Goal: Task Accomplishment & Management: Use online tool/utility

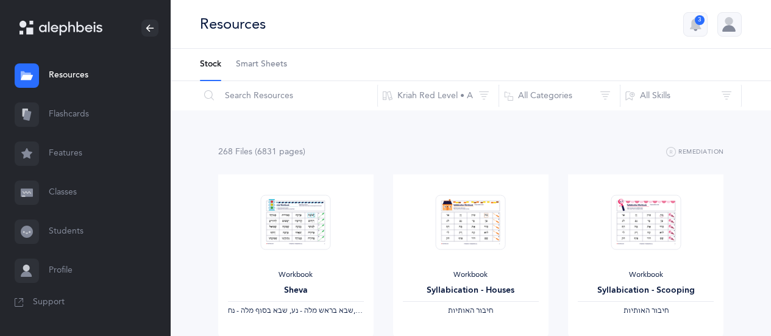
click at [69, 117] on link "Flashcards" at bounding box center [85, 114] width 171 height 39
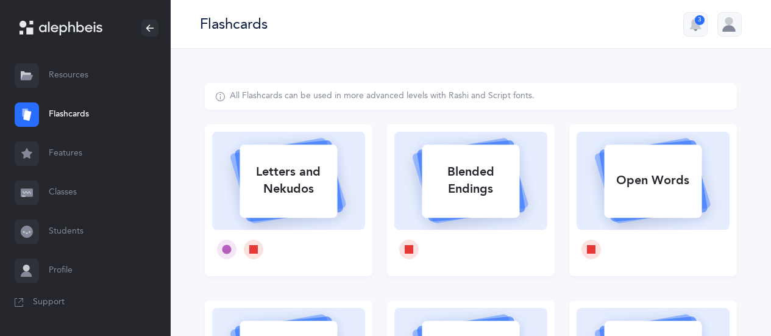
click at [291, 199] on div "Letters and Nekudos" at bounding box center [289, 180] width 98 height 49
select select
select select "single"
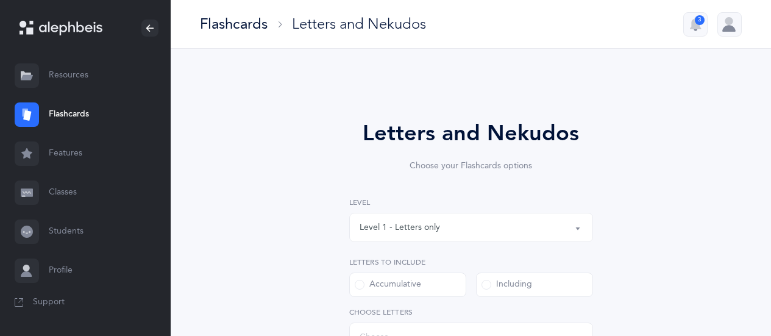
select select "27"
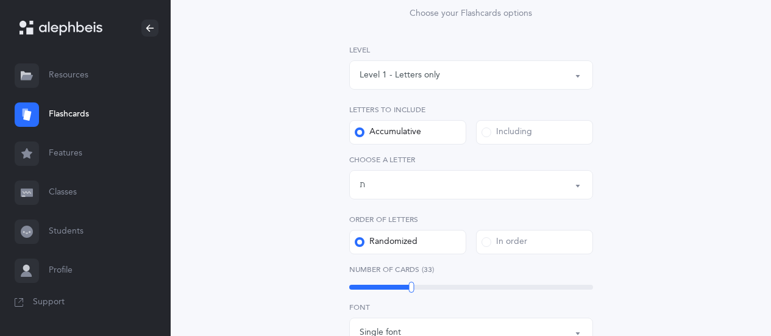
click at [547, 130] on label "Including" at bounding box center [534, 132] width 117 height 24
click at [0, 0] on input "Including" at bounding box center [0, 0] width 0 height 0
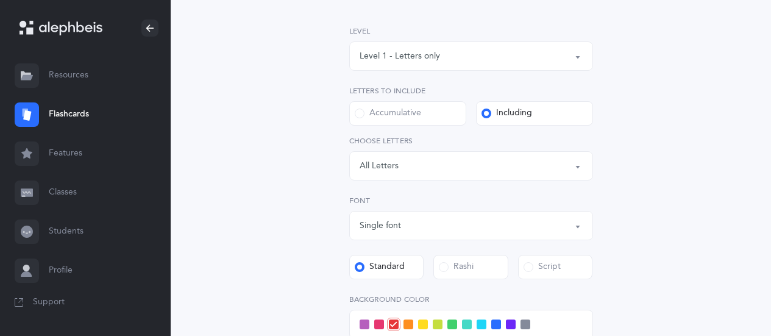
scroll to position [218, 0]
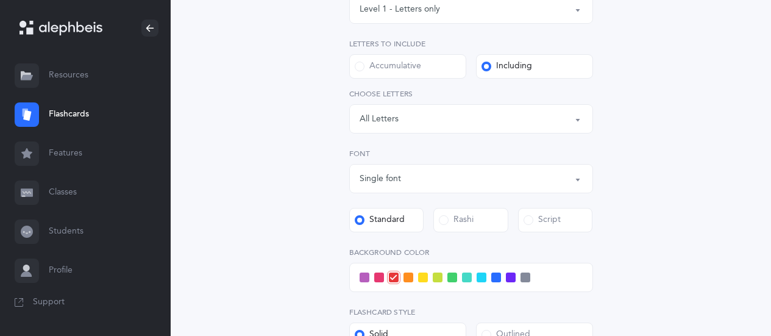
click at [563, 112] on div "Letters: All Letters" at bounding box center [471, 118] width 223 height 21
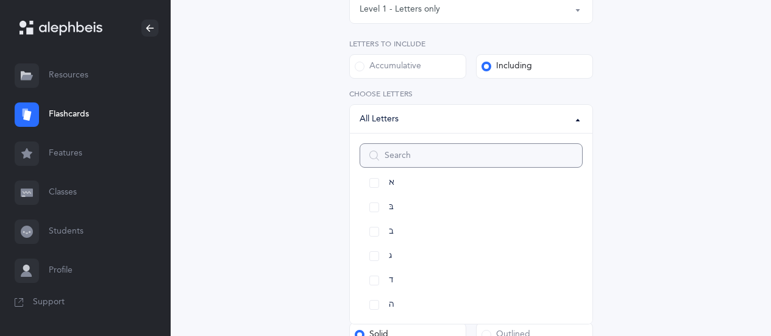
scroll to position [36, 0]
click at [393, 185] on span "א" at bounding box center [391, 187] width 5 height 11
select select "1"
click at [390, 213] on span "בּ" at bounding box center [391, 212] width 5 height 11
click at [391, 236] on span "ב" at bounding box center [391, 236] width 5 height 11
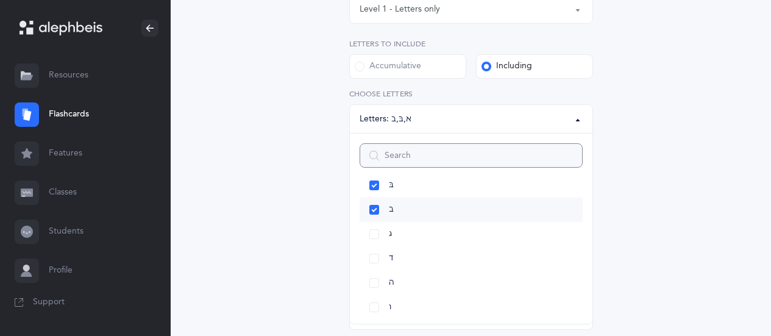
scroll to position [90, 0]
click at [377, 205] on link "ג" at bounding box center [471, 207] width 223 height 24
click at [376, 233] on link "ד" at bounding box center [471, 231] width 223 height 24
click at [377, 254] on link "ה" at bounding box center [471, 256] width 223 height 24
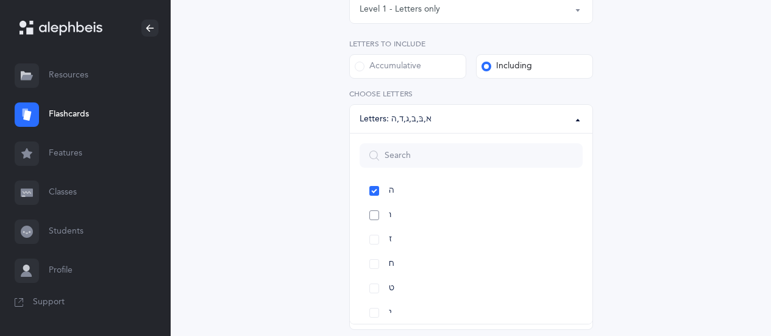
click at [371, 213] on link "ו" at bounding box center [471, 215] width 223 height 24
click at [375, 239] on link "ז" at bounding box center [471, 239] width 223 height 24
click at [375, 261] on link "ח" at bounding box center [471, 264] width 223 height 24
click at [689, 166] on div "Letters and Nekudos Choose your Flashcards options Level 1 - Letters only Level…" at bounding box center [471, 203] width 532 height 677
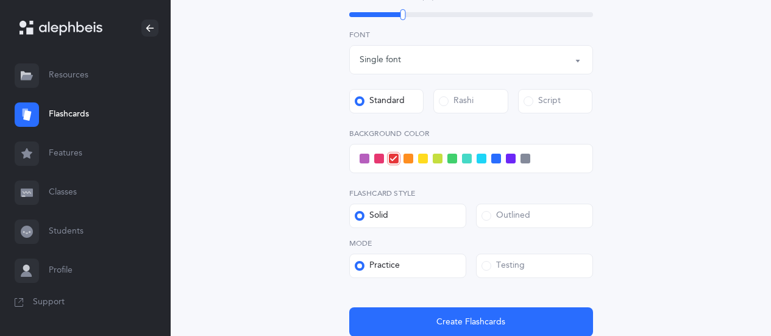
scroll to position [375, 0]
click at [527, 265] on label "Testing" at bounding box center [534, 266] width 117 height 24
click at [0, 0] on input "Testing" at bounding box center [0, 0] width 0 height 0
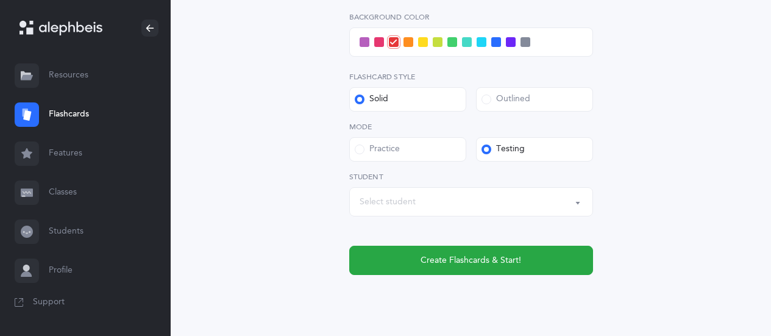
scroll to position [495, 0]
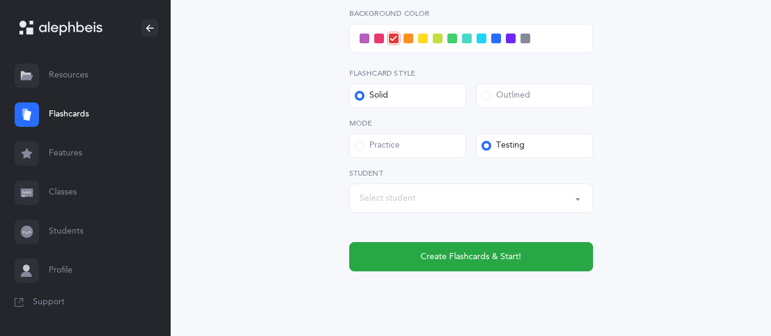
click at [512, 202] on div "Select student" at bounding box center [471, 198] width 223 height 21
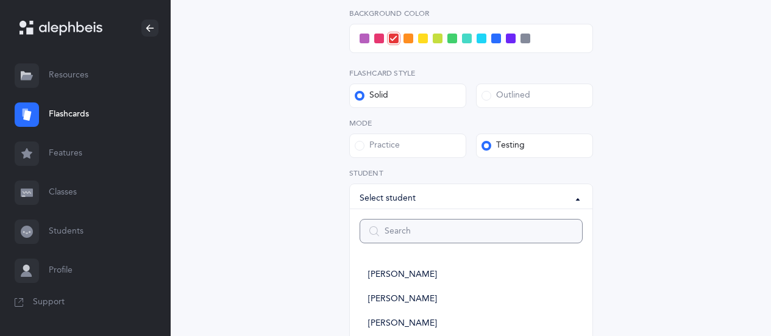
type input "k"
select select
type input "ka"
click at [405, 272] on link "KA Class" at bounding box center [471, 275] width 223 height 24
select select "14638"
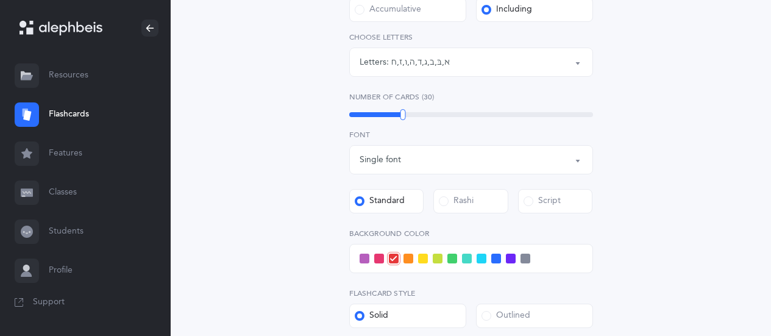
scroll to position [274, 0]
click at [366, 257] on span at bounding box center [365, 260] width 10 height 10
click at [0, 0] on input "checkbox" at bounding box center [0, 0] width 0 height 0
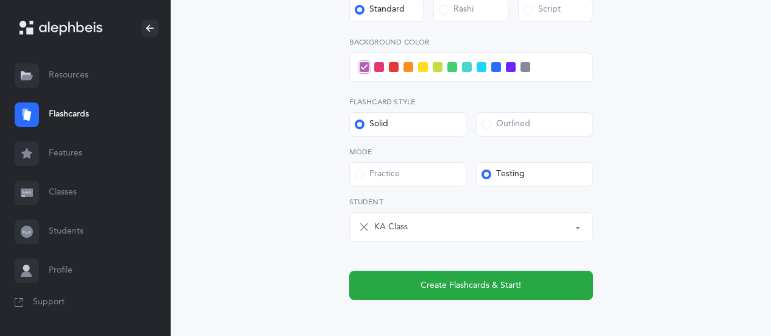
scroll to position [467, 0]
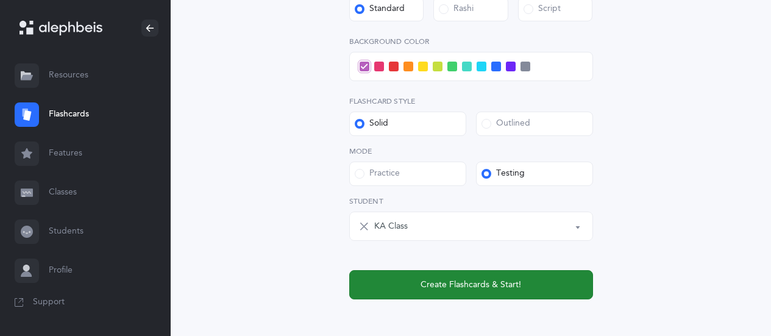
click at [528, 287] on button "Create Flashcards & Start!" at bounding box center [471, 284] width 244 height 29
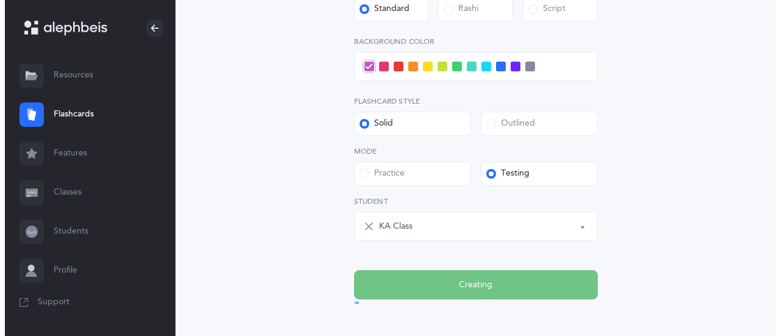
scroll to position [0, 0]
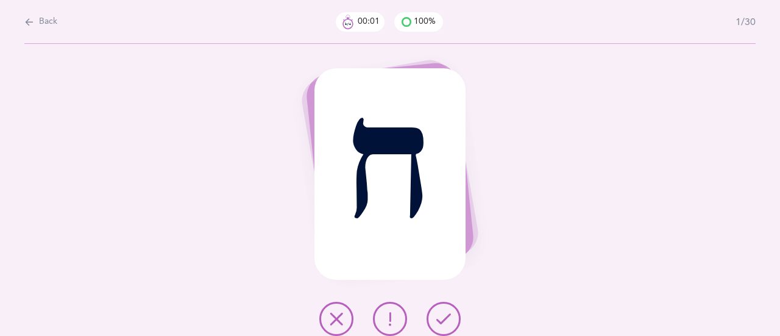
click at [459, 314] on button at bounding box center [444, 319] width 34 height 34
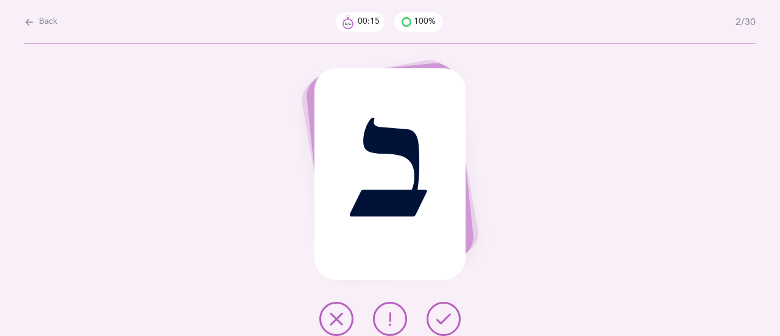
click at [336, 315] on icon at bounding box center [336, 318] width 15 height 15
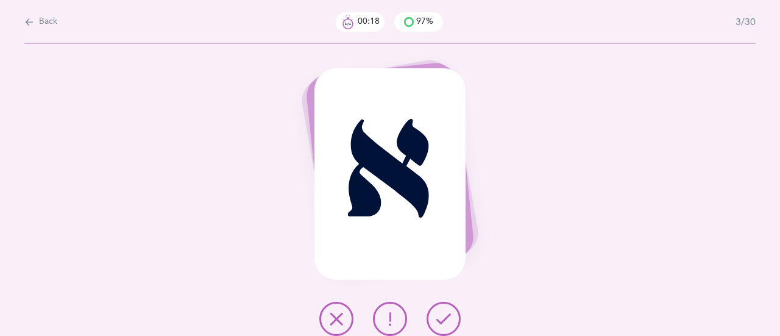
click at [455, 318] on button at bounding box center [444, 319] width 34 height 34
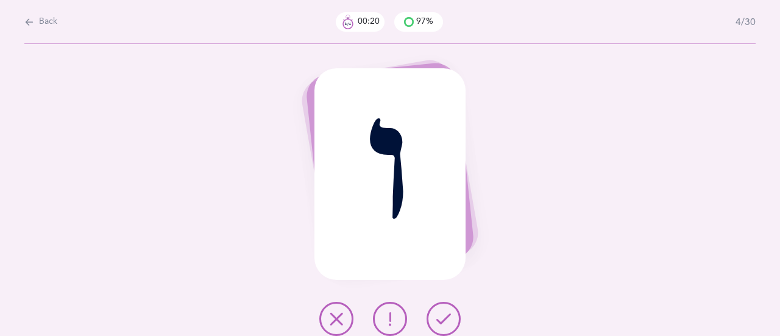
click at [449, 322] on icon at bounding box center [443, 318] width 15 height 15
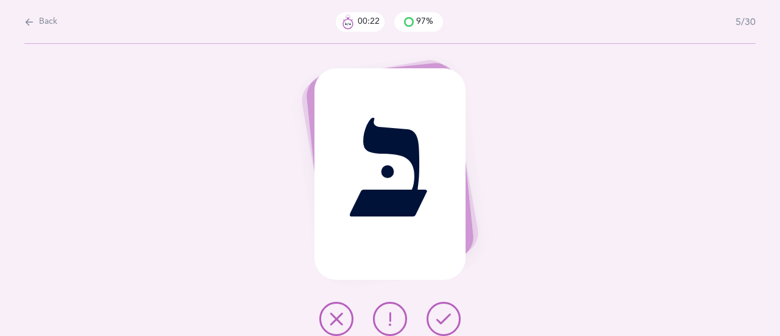
click at [452, 329] on button at bounding box center [444, 319] width 34 height 34
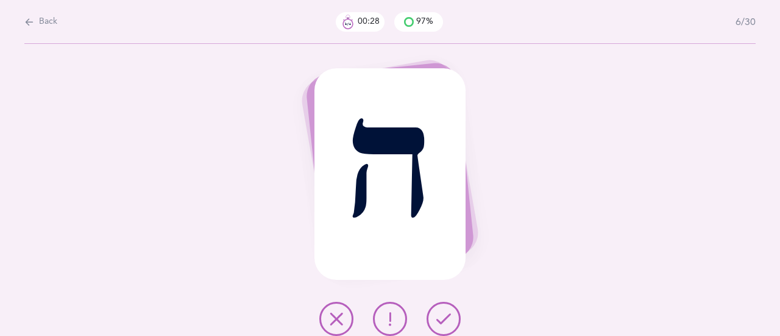
click at [444, 311] on icon at bounding box center [443, 318] width 15 height 15
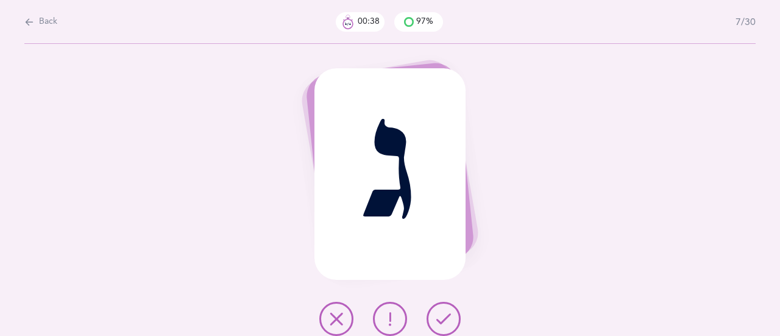
click at [440, 321] on icon at bounding box center [443, 318] width 15 height 15
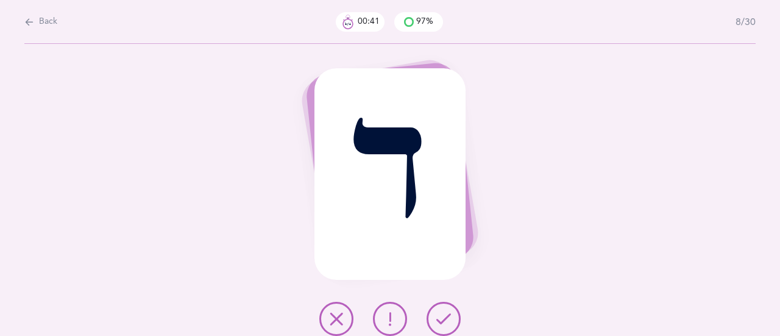
click at [447, 320] on icon at bounding box center [443, 318] width 15 height 15
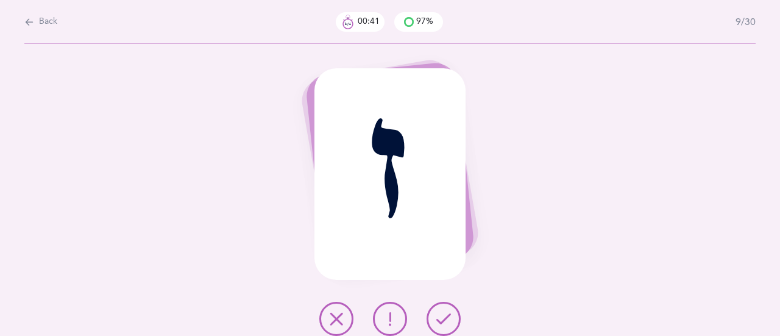
click at [440, 247] on div "ז" at bounding box center [390, 174] width 151 height 212
click at [446, 326] on button at bounding box center [444, 319] width 34 height 34
click at [447, 321] on icon at bounding box center [443, 318] width 15 height 15
click at [449, 318] on icon at bounding box center [443, 318] width 15 height 15
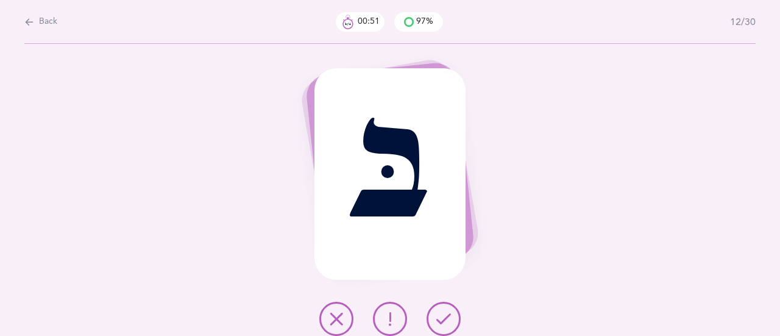
click at [444, 316] on icon at bounding box center [443, 318] width 15 height 15
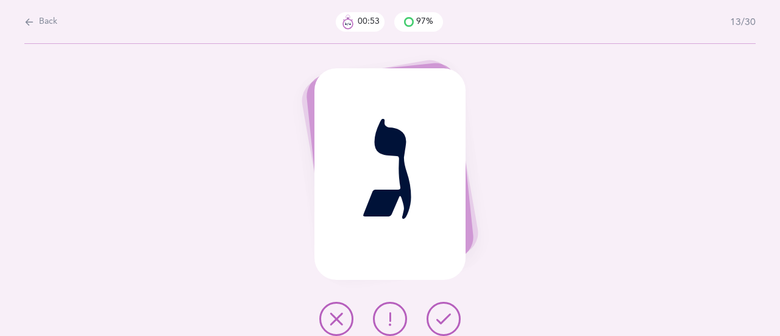
click at [453, 317] on button at bounding box center [444, 319] width 34 height 34
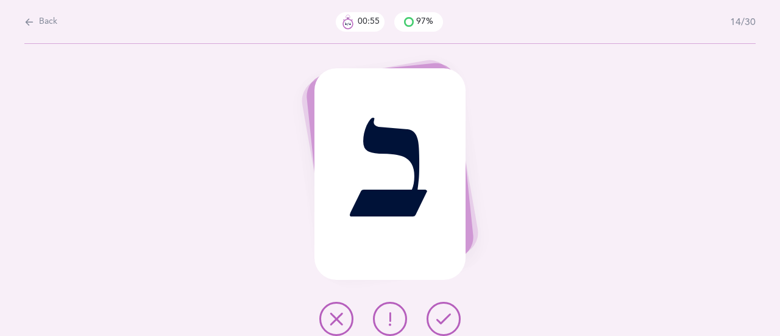
click at [449, 316] on icon at bounding box center [443, 318] width 15 height 15
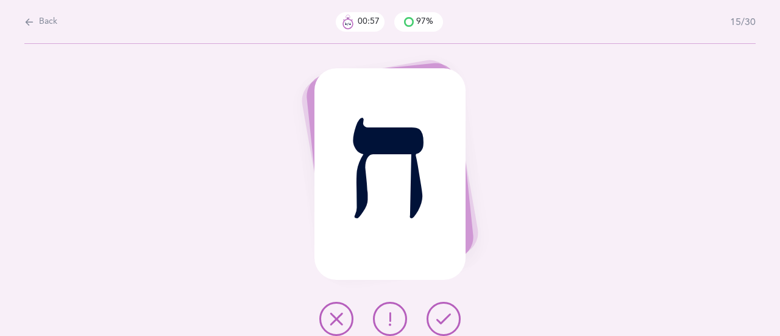
click at [443, 316] on icon at bounding box center [443, 318] width 15 height 15
click at [450, 320] on icon at bounding box center [443, 318] width 15 height 15
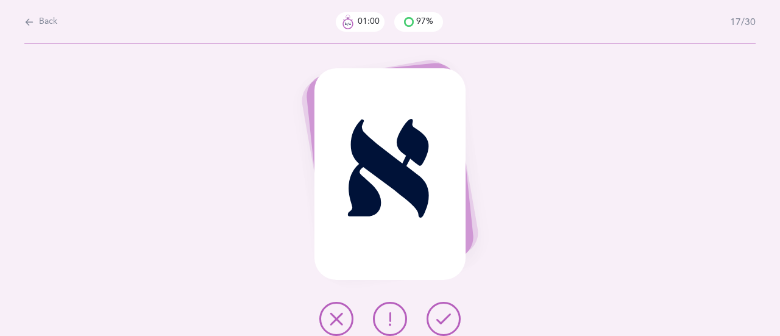
click at [446, 317] on icon at bounding box center [443, 318] width 15 height 15
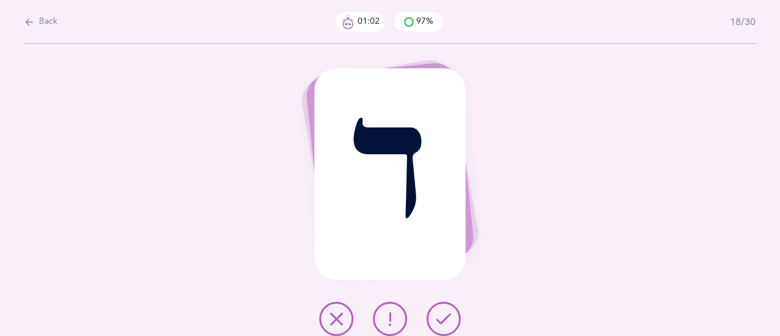
click at [452, 320] on button at bounding box center [444, 319] width 34 height 34
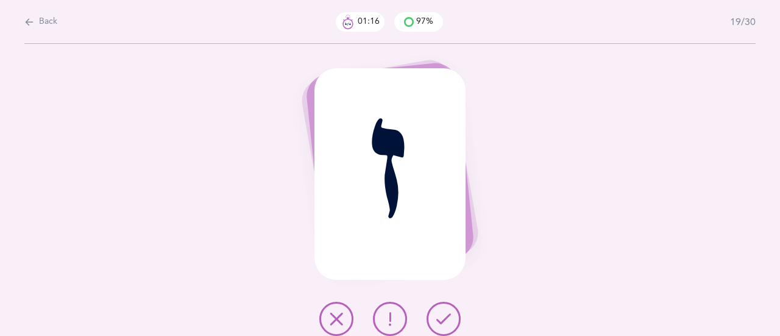
click at [447, 319] on icon at bounding box center [443, 318] width 15 height 15
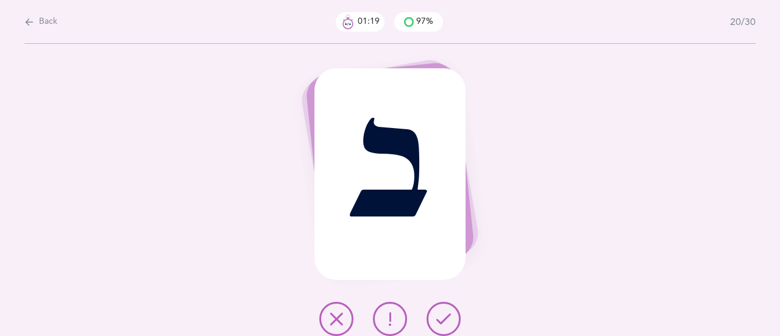
click at [447, 317] on icon at bounding box center [443, 318] width 15 height 15
click at [445, 316] on icon at bounding box center [443, 318] width 15 height 15
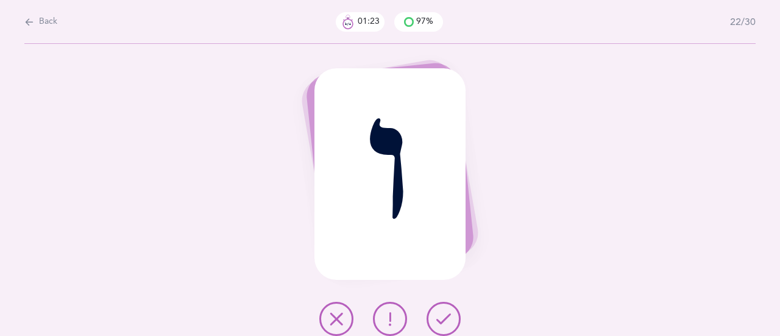
click at [449, 317] on icon at bounding box center [443, 318] width 15 height 15
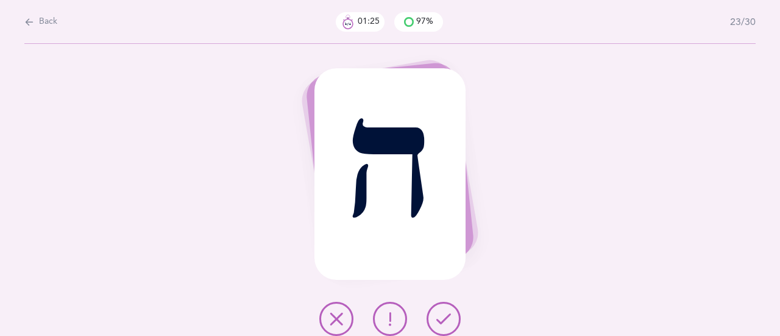
click at [447, 315] on icon at bounding box center [443, 318] width 15 height 15
click at [448, 313] on icon at bounding box center [443, 318] width 15 height 15
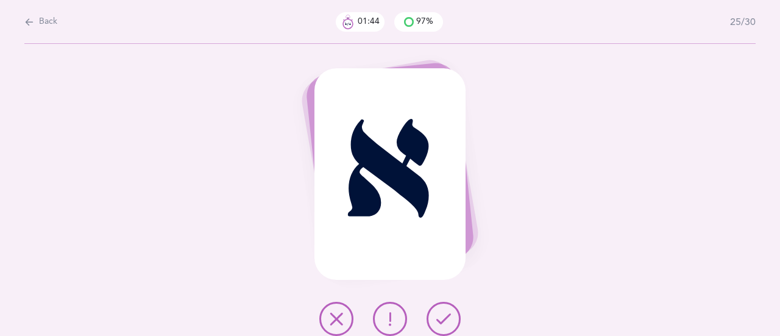
click at [454, 316] on button at bounding box center [444, 319] width 34 height 34
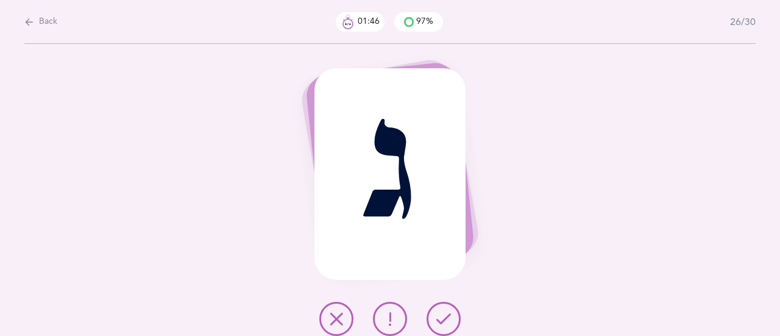
click at [453, 323] on button at bounding box center [444, 319] width 34 height 34
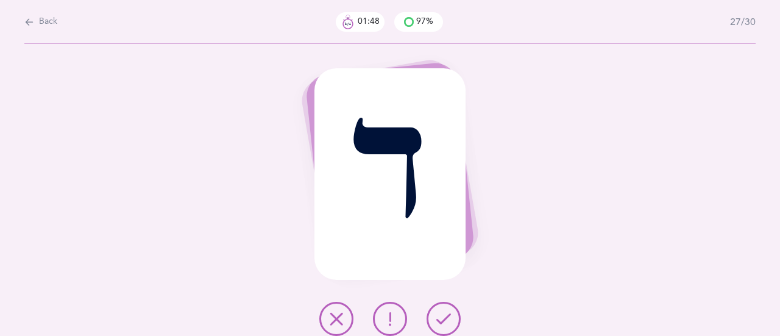
click at [452, 321] on button at bounding box center [444, 319] width 34 height 34
click at [447, 318] on icon at bounding box center [443, 318] width 15 height 15
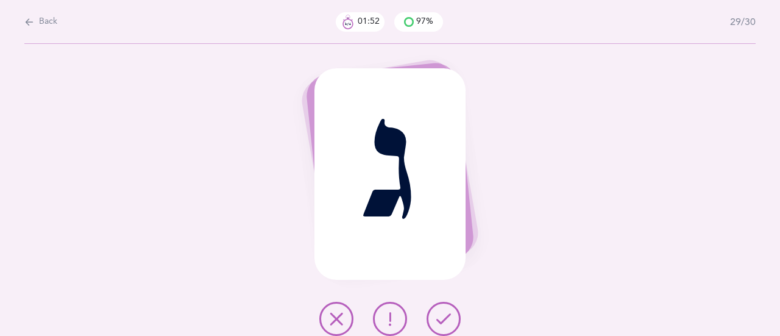
click at [445, 314] on icon at bounding box center [443, 318] width 15 height 15
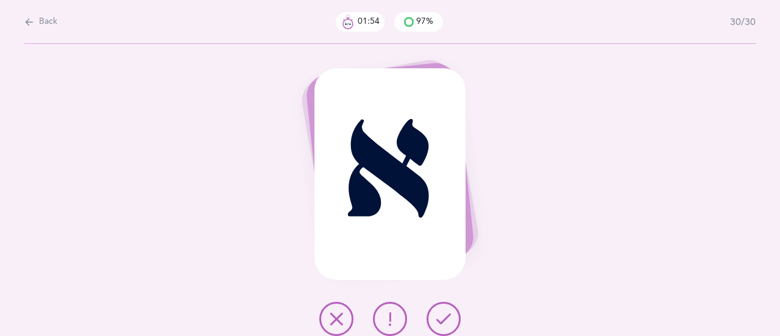
click at [452, 318] on button at bounding box center [444, 319] width 34 height 34
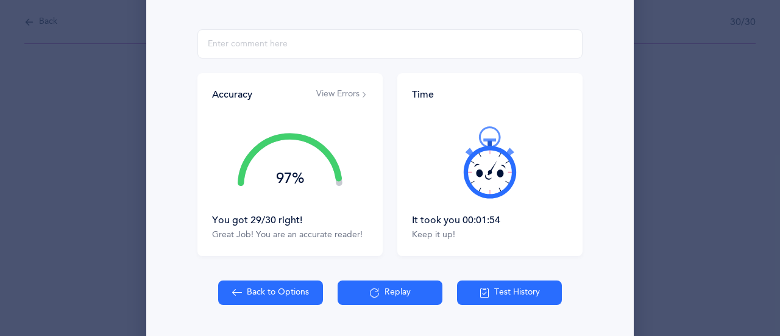
scroll to position [211, 0]
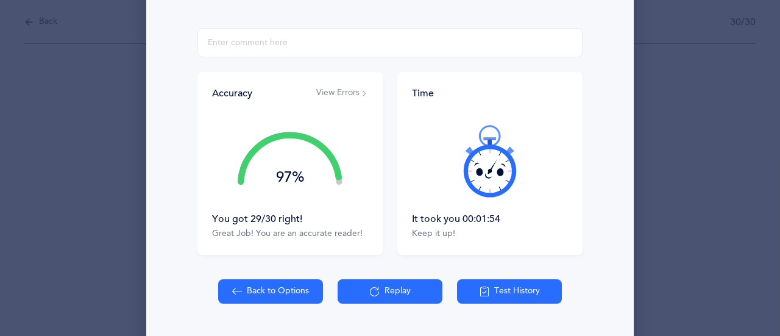
click at [348, 92] on button "View Errors" at bounding box center [342, 93] width 52 height 12
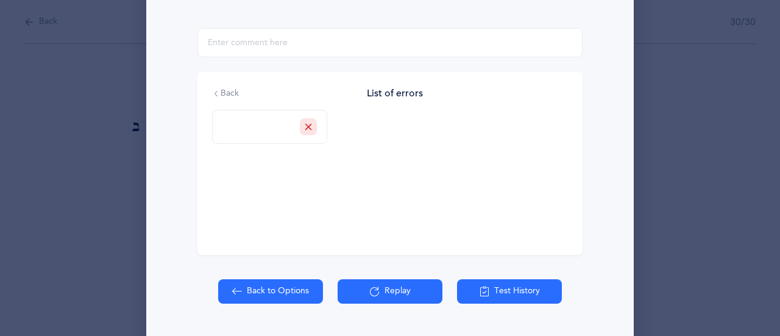
scroll to position [213, 0]
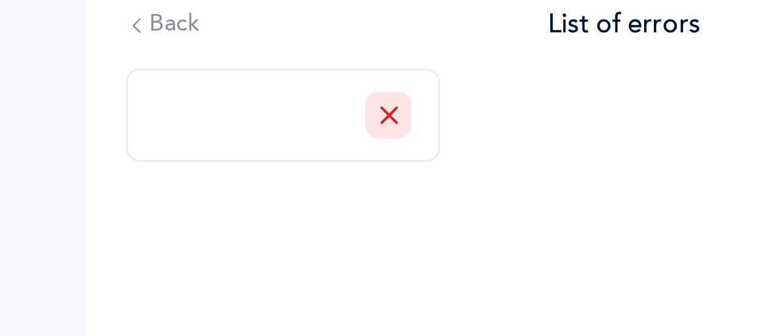
click at [305, 127] on icon at bounding box center [308, 124] width 7 height 7
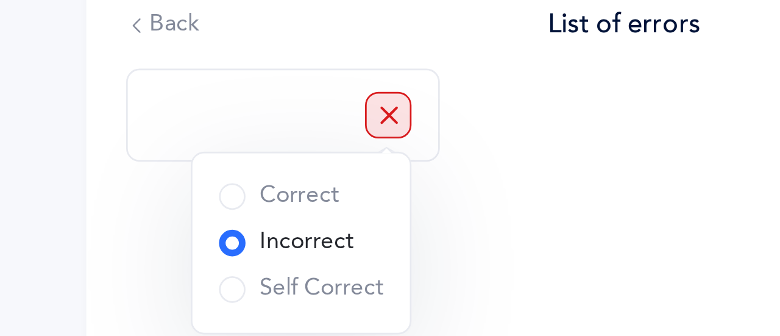
click at [246, 152] on span at bounding box center [251, 155] width 10 height 10
click at [0, 0] on input "Correct" at bounding box center [0, 0] width 0 height 0
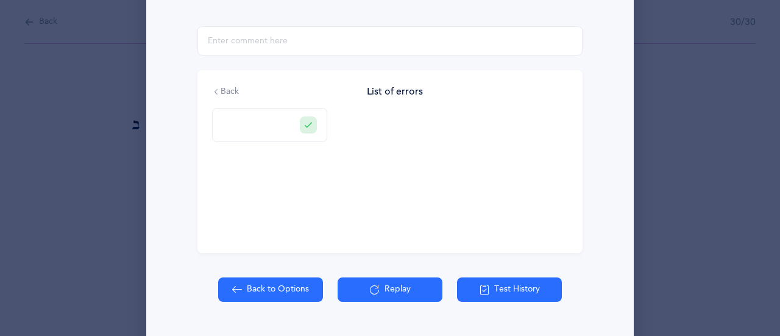
click at [215, 86] on button "Back" at bounding box center [225, 92] width 27 height 12
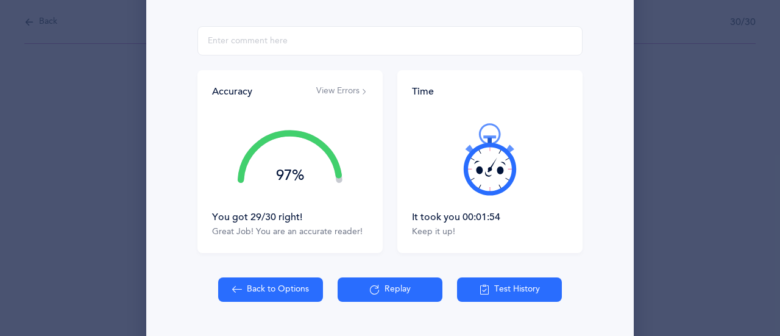
click at [347, 94] on button "View Errors" at bounding box center [342, 91] width 52 height 12
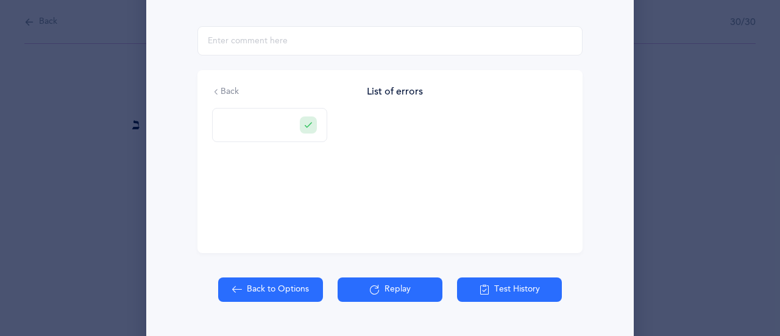
click at [221, 95] on button "Back" at bounding box center [225, 92] width 27 height 12
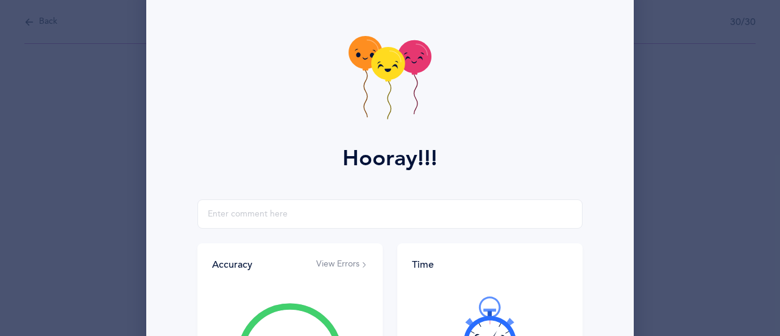
scroll to position [40, 0]
click at [491, 321] on icon at bounding box center [489, 331] width 73 height 73
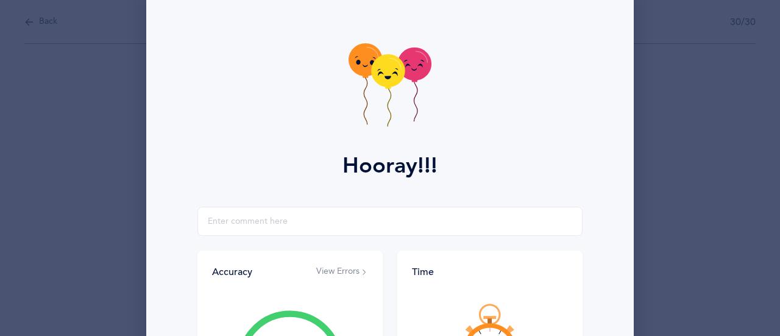
scroll to position [33, 0]
click at [626, 195] on div "Hooray!!! Accuracy View Errors 97% You got 29/30 right! Great Job! You are an a…" at bounding box center [390, 257] width 488 height 546
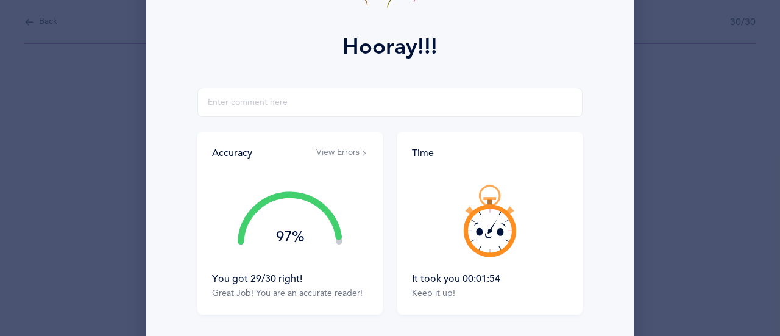
scroll to position [151, 0]
click at [499, 246] on icon at bounding box center [501, 248] width 4 height 5
click at [494, 248] on icon at bounding box center [489, 220] width 73 height 73
click at [496, 245] on icon at bounding box center [489, 220] width 73 height 73
click at [489, 247] on icon at bounding box center [489, 220] width 73 height 73
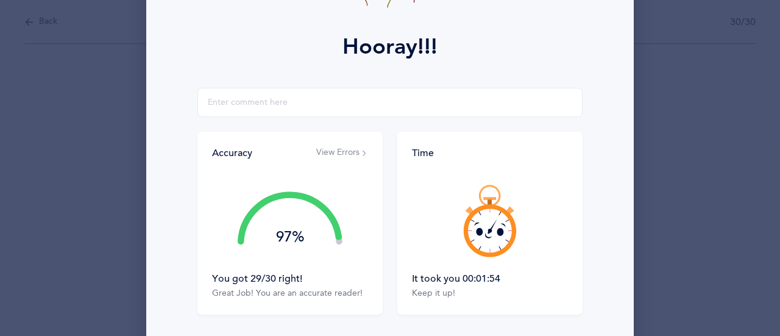
click at [489, 246] on icon at bounding box center [489, 220] width 73 height 73
click at [489, 245] on icon at bounding box center [489, 220] width 73 height 73
